Goal: Task Accomplishment & Management: Manage account settings

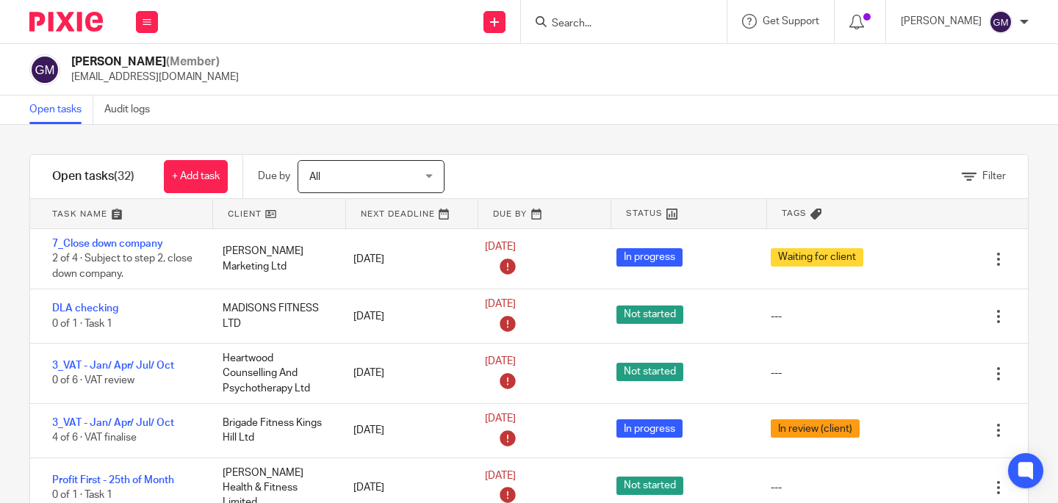
click at [624, 21] on input "Search" at bounding box center [616, 24] width 132 height 13
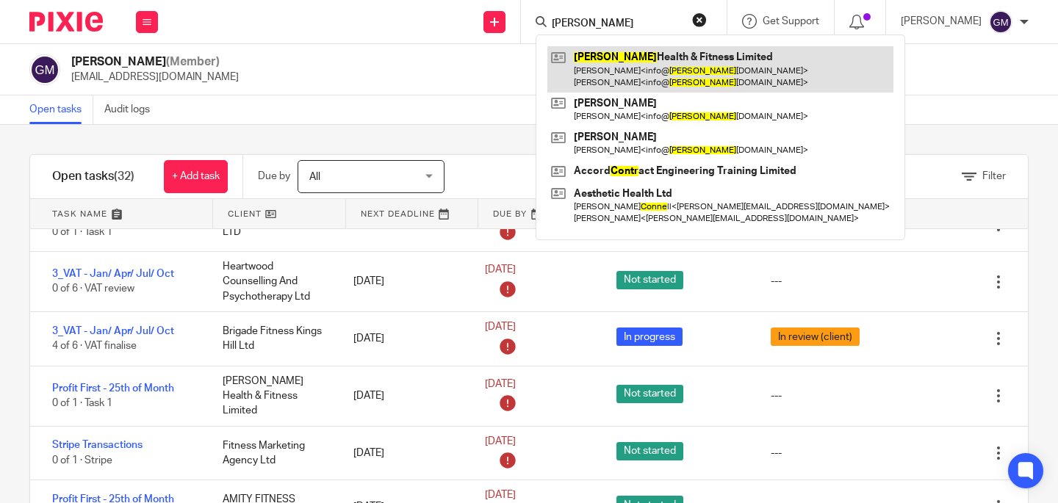
type input "conte"
click at [660, 71] on link at bounding box center [720, 69] width 346 height 46
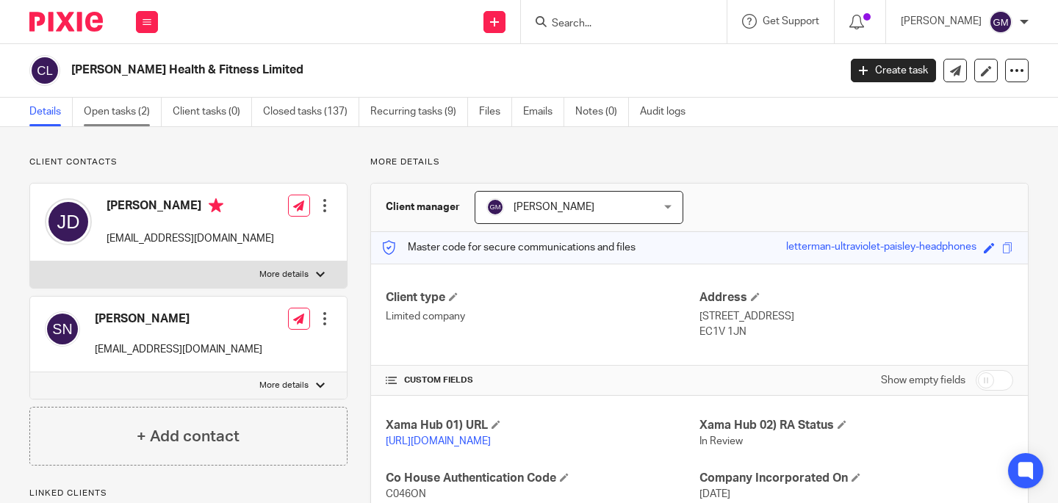
click at [118, 109] on link "Open tasks (2)" at bounding box center [123, 112] width 78 height 29
